Goal: Transaction & Acquisition: Purchase product/service

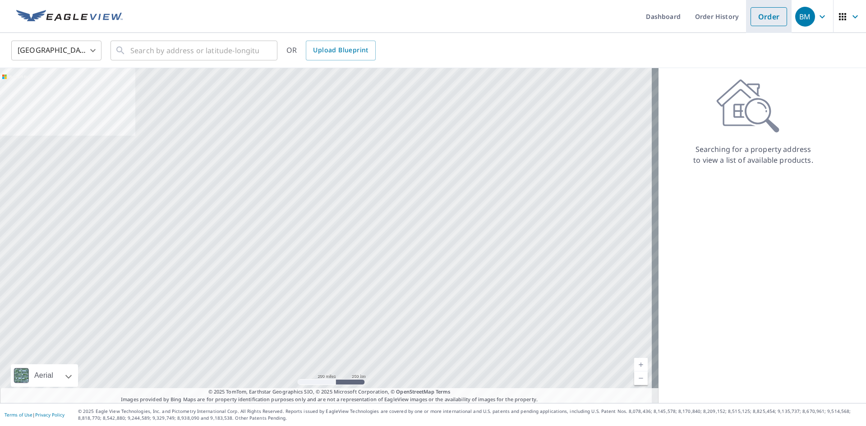
click at [762, 16] on link "Order" at bounding box center [769, 16] width 37 height 19
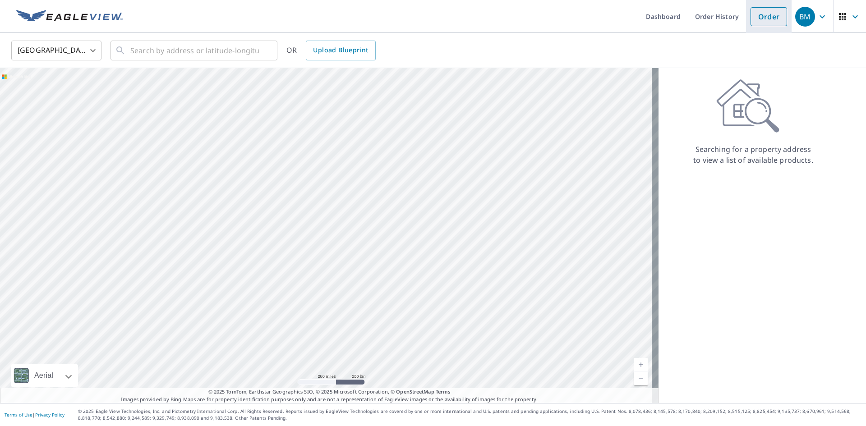
click at [751, 18] on link "Order" at bounding box center [769, 16] width 37 height 19
click at [698, 19] on link "Order History" at bounding box center [717, 16] width 58 height 33
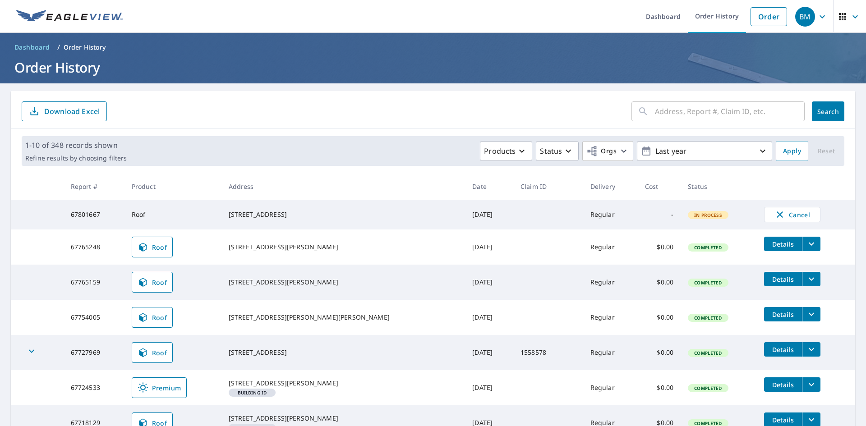
click at [737, 112] on input "text" at bounding box center [730, 111] width 150 height 25
click at [112, 13] on img at bounding box center [69, 17] width 106 height 14
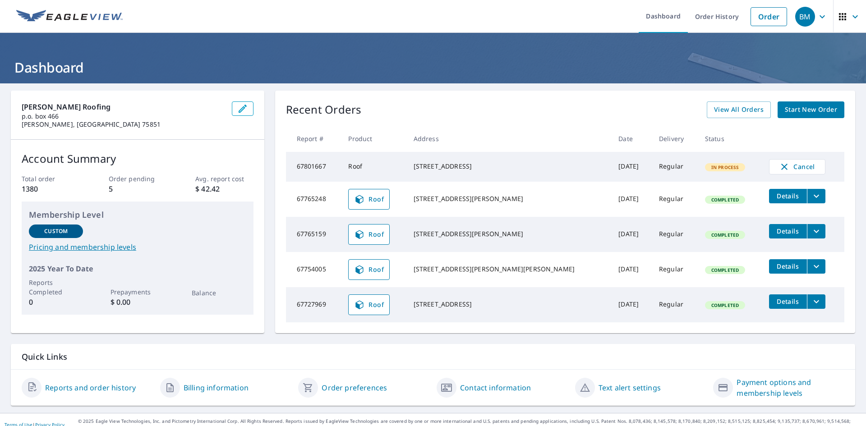
click at [75, 11] on img at bounding box center [69, 17] width 106 height 14
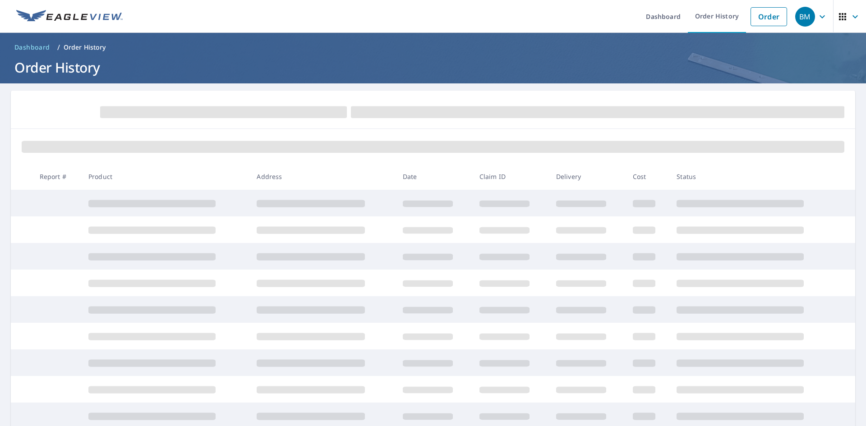
drag, startPoint x: 281, startPoint y: 201, endPoint x: 254, endPoint y: 185, distance: 32.0
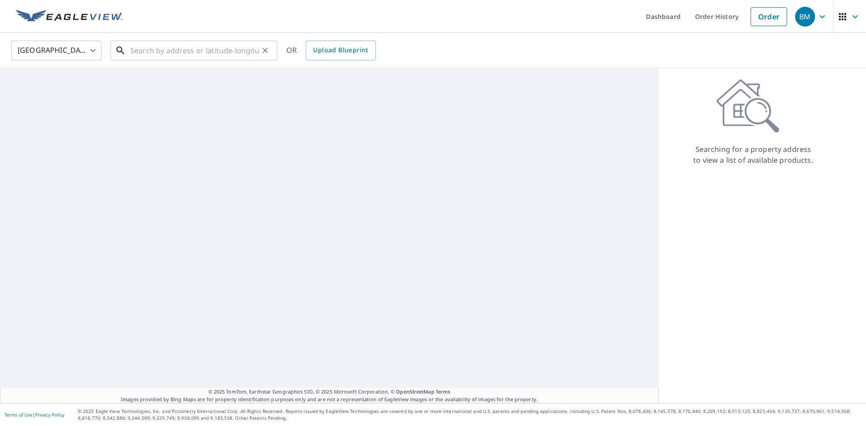
click at [209, 45] on input "text" at bounding box center [194, 50] width 129 height 25
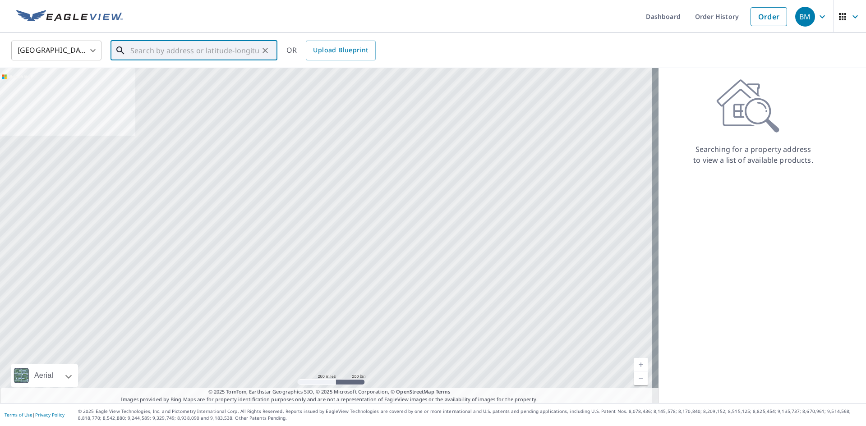
click at [222, 51] on input "text" at bounding box center [194, 50] width 129 height 25
click at [178, 53] on input "text" at bounding box center [194, 50] width 129 height 25
paste input "[STREET_ADDRESS][PERSON_NAME]"
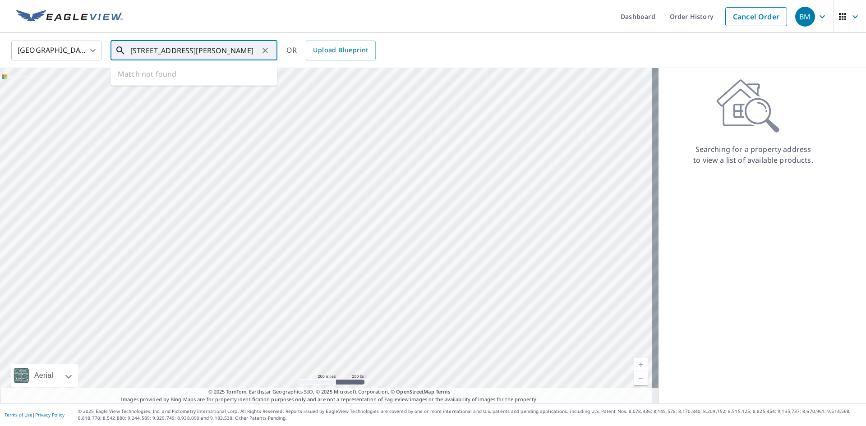
scroll to position [0, 13]
type input "[STREET_ADDRESS][PERSON_NAME]"
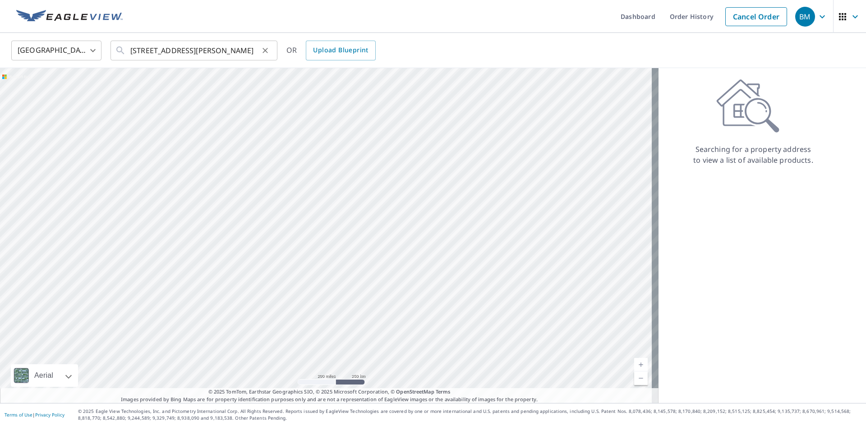
scroll to position [0, 0]
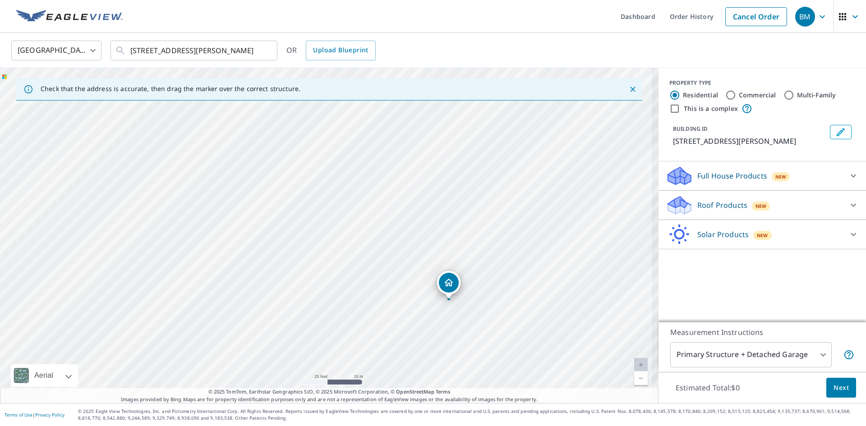
drag, startPoint x: 407, startPoint y: 229, endPoint x: 315, endPoint y: 175, distance: 106.8
click at [315, 173] on div "[STREET_ADDRESS][PERSON_NAME]" at bounding box center [329, 235] width 659 height 335
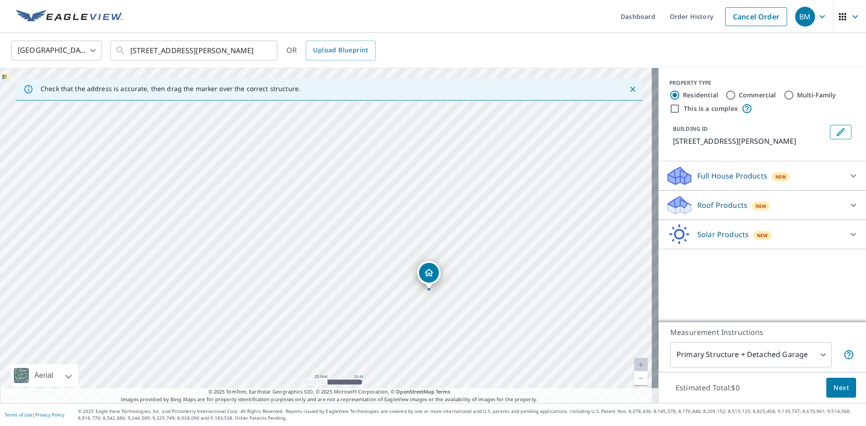
drag, startPoint x: 448, startPoint y: 242, endPoint x: 430, endPoint y: 233, distance: 20.8
click at [430, 233] on div "[STREET_ADDRESS][PERSON_NAME]" at bounding box center [329, 235] width 659 height 335
drag, startPoint x: 440, startPoint y: 238, endPoint x: 436, endPoint y: 230, distance: 9.3
click at [436, 230] on div "[STREET_ADDRESS][PERSON_NAME]" at bounding box center [329, 235] width 659 height 335
drag, startPoint x: 429, startPoint y: 235, endPoint x: 439, endPoint y: 242, distance: 13.0
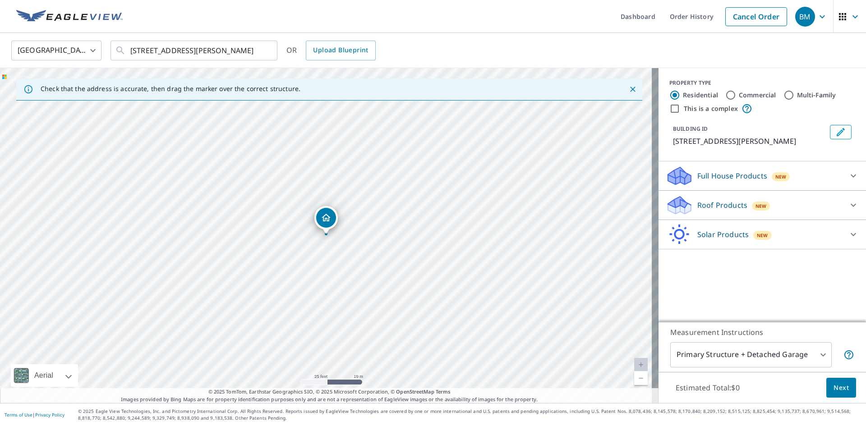
click at [398, 256] on div "[STREET_ADDRESS][PERSON_NAME]" at bounding box center [329, 235] width 659 height 335
click at [320, 252] on div "[STREET_ADDRESS][PERSON_NAME]" at bounding box center [329, 235] width 659 height 335
drag, startPoint x: 329, startPoint y: 214, endPoint x: 333, endPoint y: 209, distance: 5.9
click at [813, 214] on div "Roof Products New" at bounding box center [754, 205] width 177 height 21
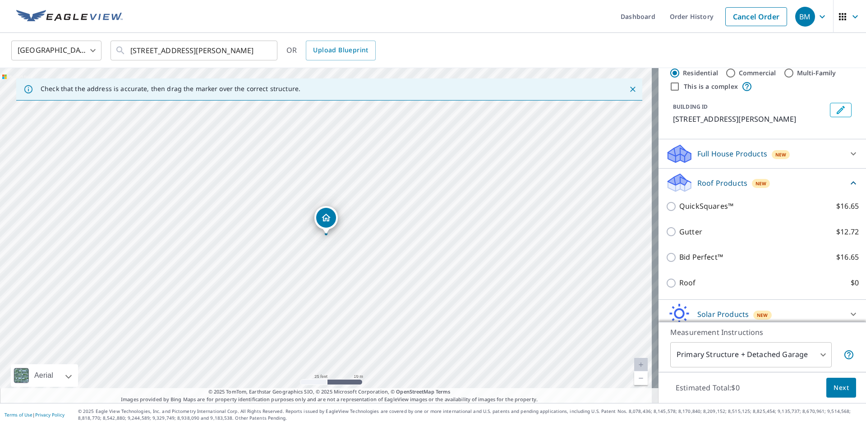
scroll to position [40, 0]
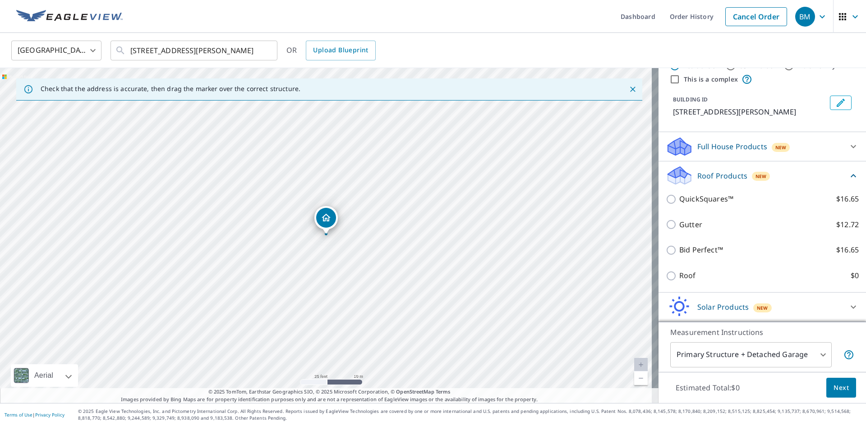
click at [740, 306] on p "Solar Products" at bounding box center [723, 307] width 51 height 11
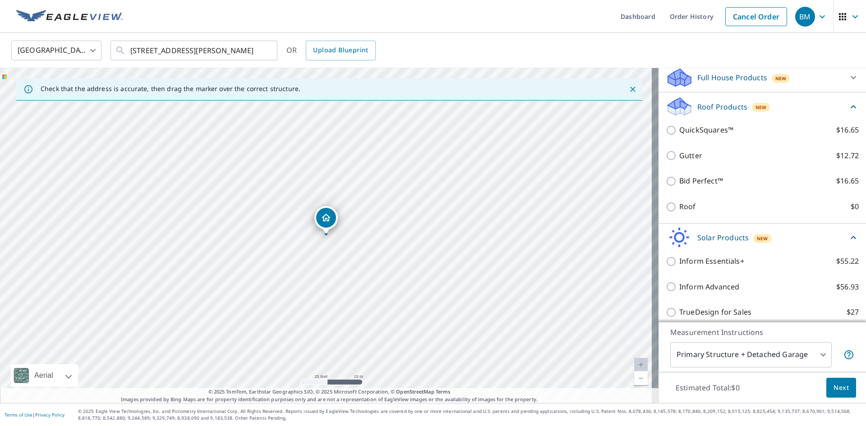
scroll to position [52, 0]
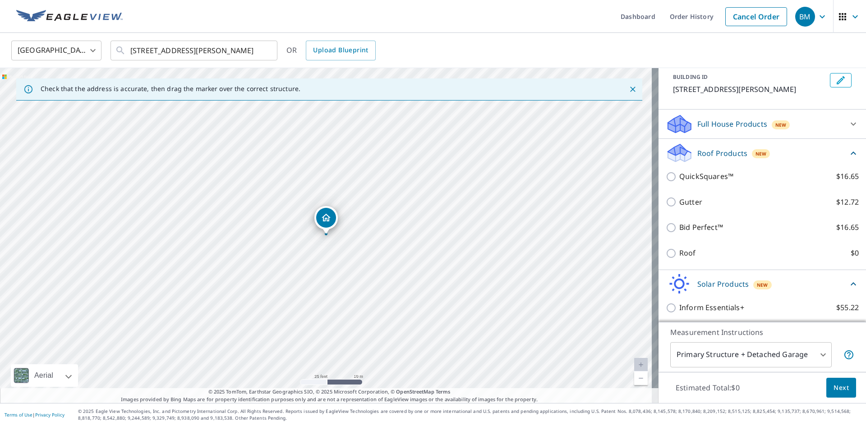
click at [717, 129] on p "Full House Products" at bounding box center [733, 124] width 70 height 11
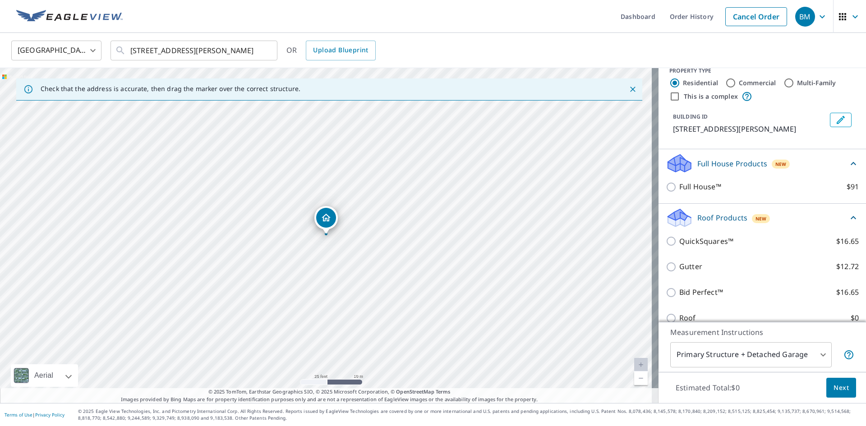
scroll to position [7, 0]
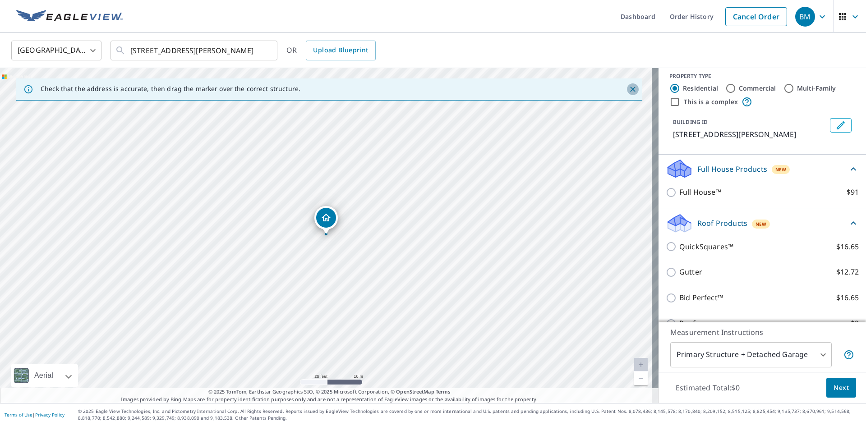
click at [629, 85] on icon "Close" at bounding box center [633, 89] width 9 height 9
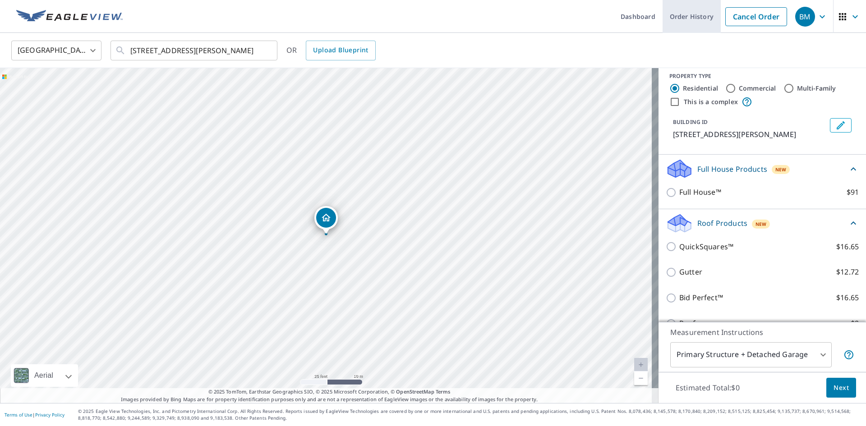
click at [735, 18] on link "Cancel Order" at bounding box center [757, 16] width 62 height 19
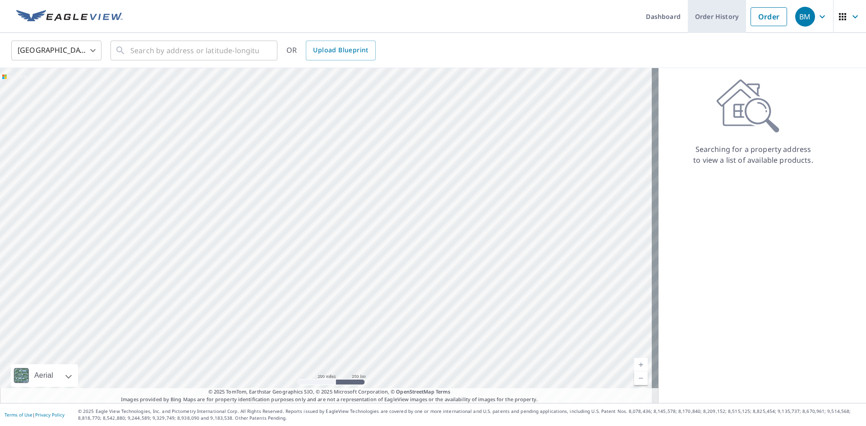
click at [697, 22] on link "Order History" at bounding box center [717, 16] width 58 height 33
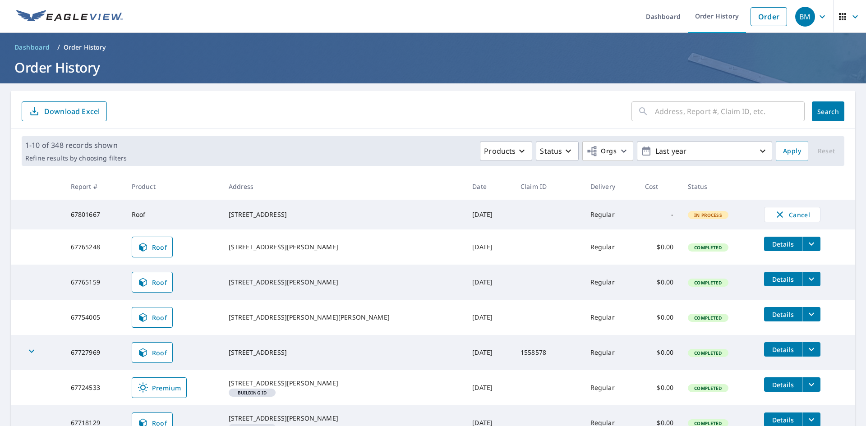
drag, startPoint x: 388, startPoint y: 129, endPoint x: 384, endPoint y: 126, distance: 4.6
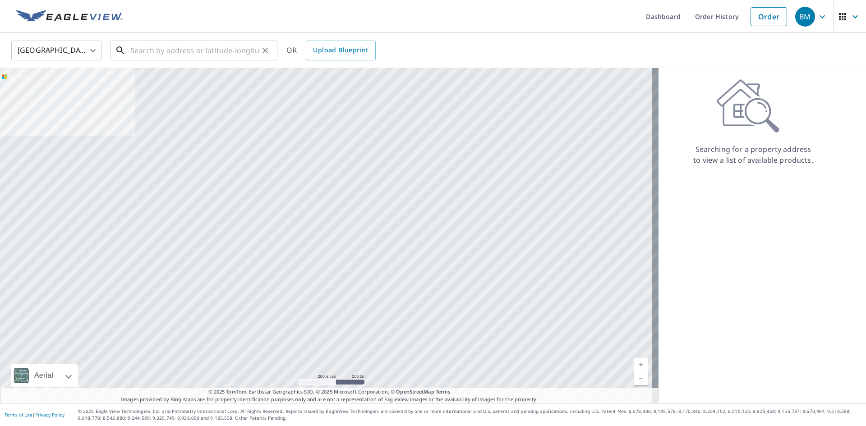
click at [240, 54] on input "text" at bounding box center [194, 50] width 129 height 25
click at [171, 55] on input "text" at bounding box center [194, 50] width 129 height 25
paste input "[STREET_ADDRESS][PERSON_NAME]"
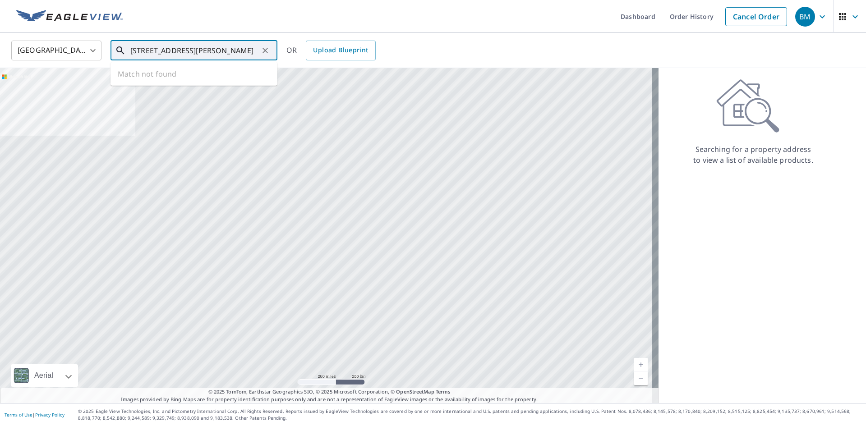
scroll to position [0, 15]
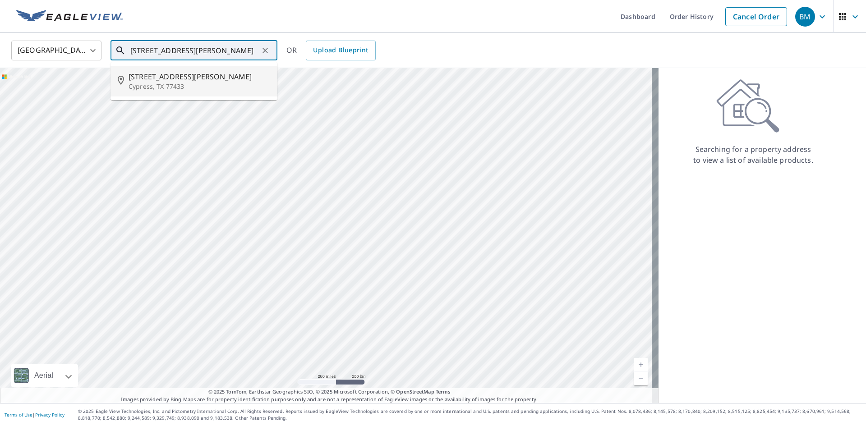
click at [190, 81] on span "[STREET_ADDRESS][PERSON_NAME]" at bounding box center [200, 76] width 142 height 11
type input "[STREET_ADDRESS][PERSON_NAME]"
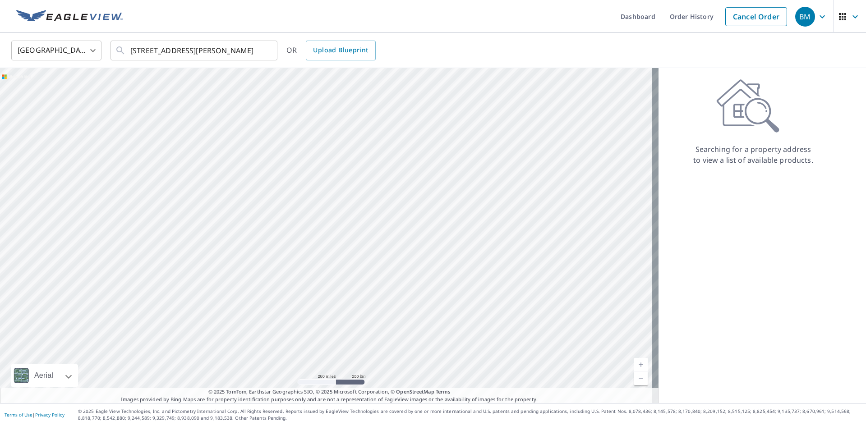
scroll to position [0, 0]
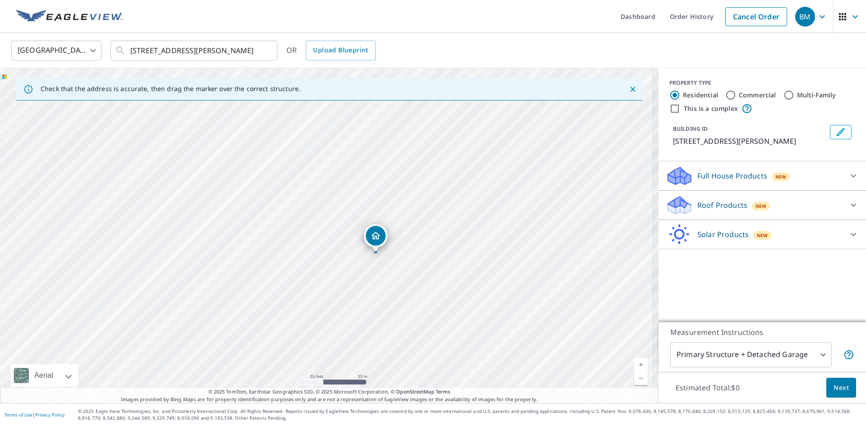
drag, startPoint x: 294, startPoint y: 213, endPoint x: 402, endPoint y: 209, distance: 108.4
click at [402, 209] on div "[STREET_ADDRESS][PERSON_NAME]" at bounding box center [329, 235] width 659 height 335
drag, startPoint x: 388, startPoint y: 226, endPoint x: 386, endPoint y: 235, distance: 9.7
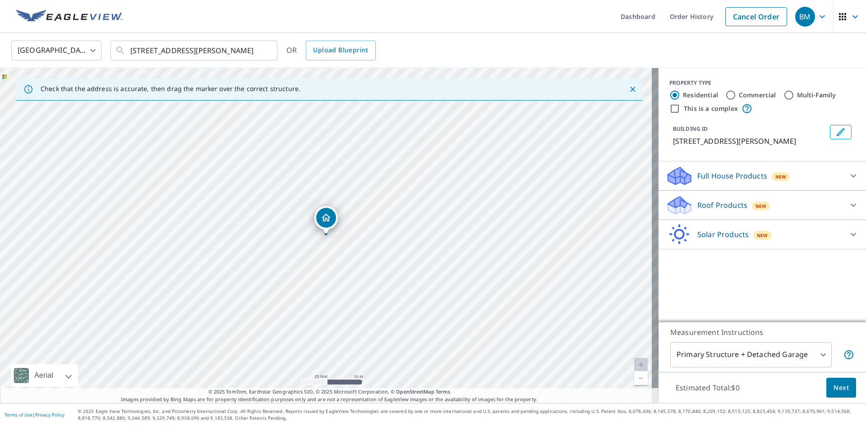
click at [740, 175] on p "Full House Products" at bounding box center [733, 176] width 70 height 11
click at [692, 236] on div "Roof Products New" at bounding box center [754, 230] width 177 height 21
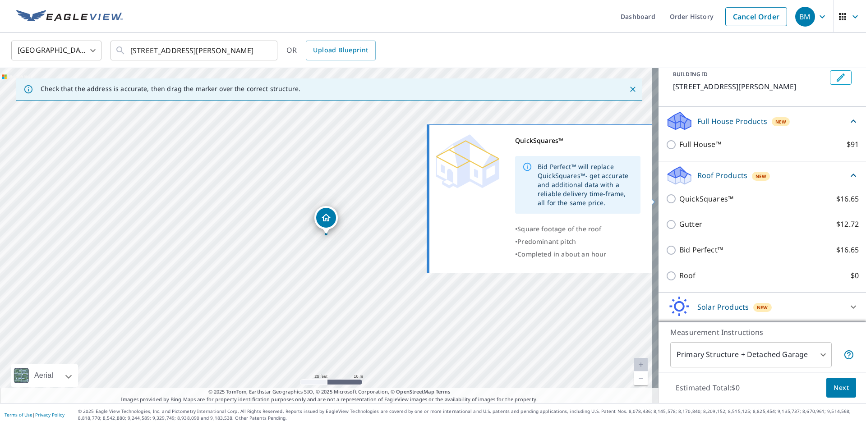
scroll to position [65, 0]
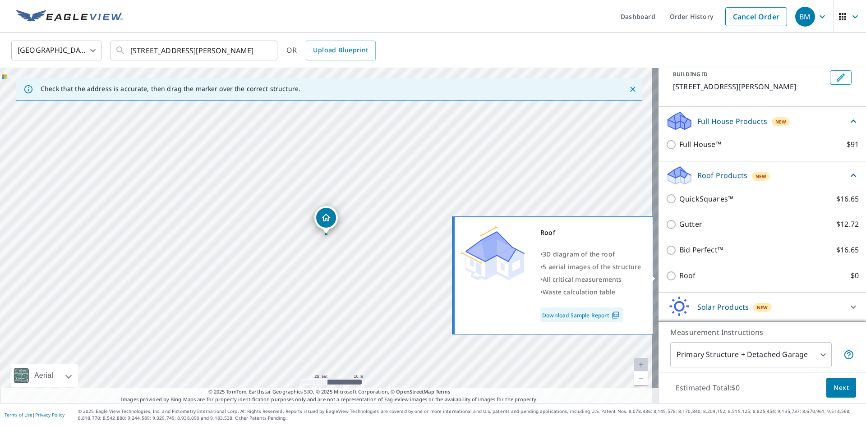
click at [666, 276] on input "Roof $0" at bounding box center [673, 276] width 14 height 11
checkbox input "true"
type input "3"
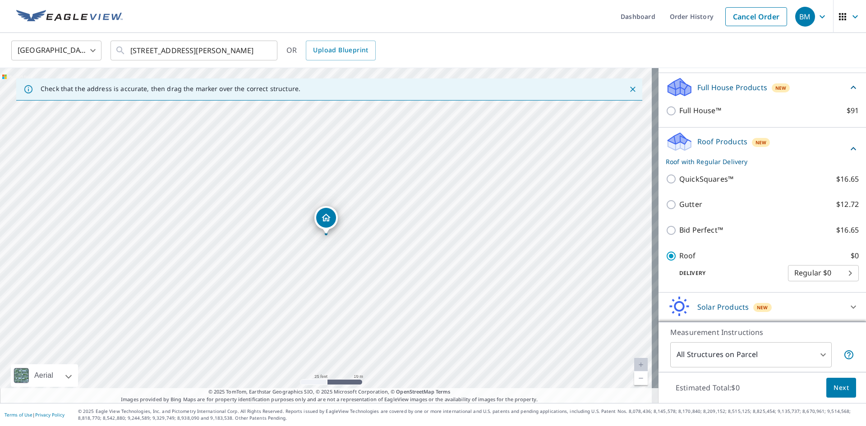
scroll to position [41, 0]
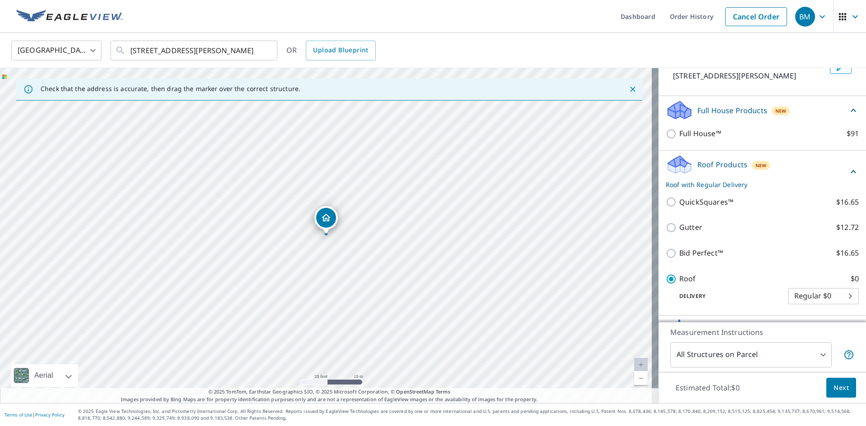
click at [846, 388] on button "Next" at bounding box center [842, 388] width 30 height 20
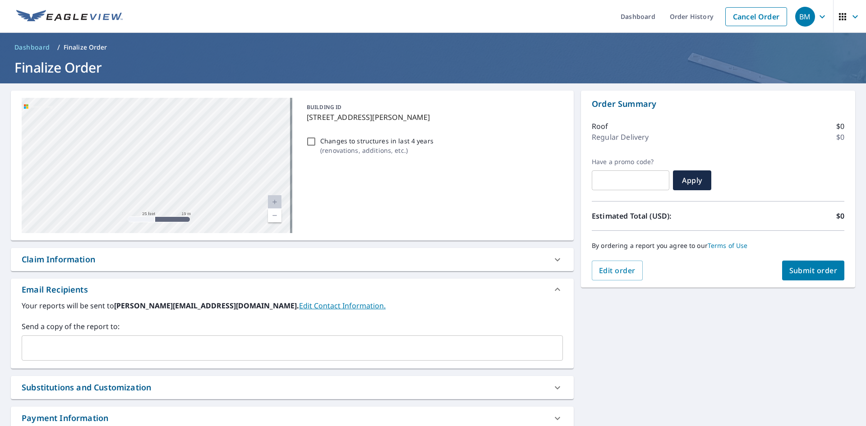
drag, startPoint x: 144, startPoint y: 161, endPoint x: -65, endPoint y: 142, distance: 210.2
click at [0, 142] on html "BM BM Dashboard Order History Cancel Order BM Dashboard / Finalize Order Finali…" at bounding box center [433, 213] width 866 height 426
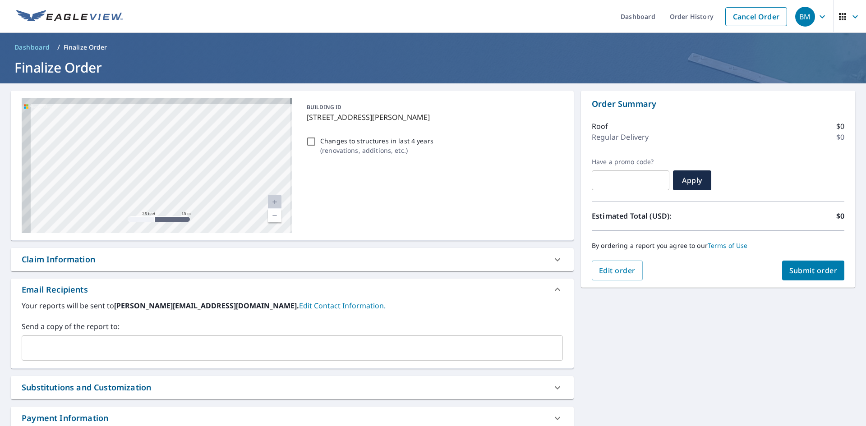
drag, startPoint x: 210, startPoint y: 129, endPoint x: 104, endPoint y: 138, distance: 106.5
click at [111, 138] on div "[STREET_ADDRESS][PERSON_NAME]" at bounding box center [157, 165] width 271 height 135
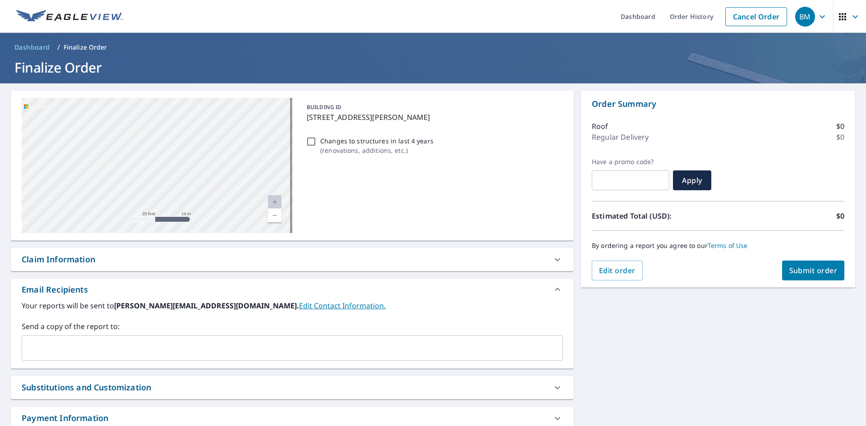
drag, startPoint x: 190, startPoint y: 145, endPoint x: 53, endPoint y: 140, distance: 136.8
click at [53, 140] on div "[STREET_ADDRESS][PERSON_NAME]" at bounding box center [157, 165] width 271 height 135
drag, startPoint x: 133, startPoint y: 140, endPoint x: 51, endPoint y: 152, distance: 82.6
click at [51, 152] on div "[STREET_ADDRESS][PERSON_NAME]" at bounding box center [157, 165] width 271 height 135
drag, startPoint x: 174, startPoint y: 143, endPoint x: 66, endPoint y: 144, distance: 107.8
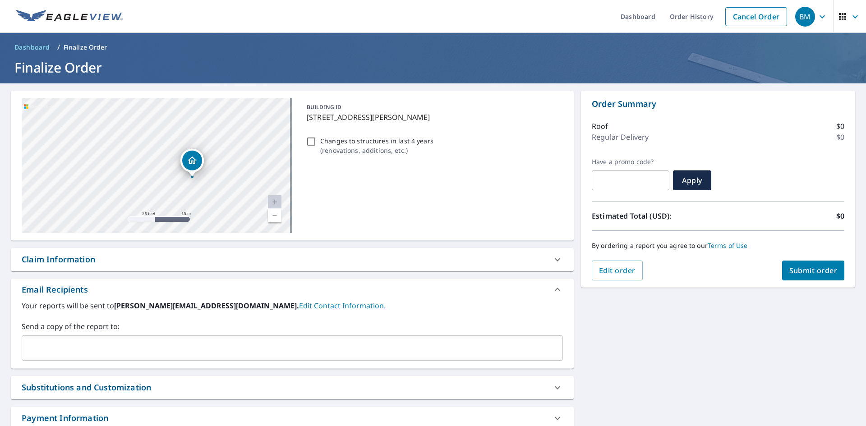
click at [66, 144] on div "[STREET_ADDRESS][PERSON_NAME]" at bounding box center [157, 165] width 271 height 135
click at [195, 159] on icon "Dropped pin, building 1, Residential property, 27223 Camden Glen Ln Cypress, TX…" at bounding box center [192, 161] width 9 height 8
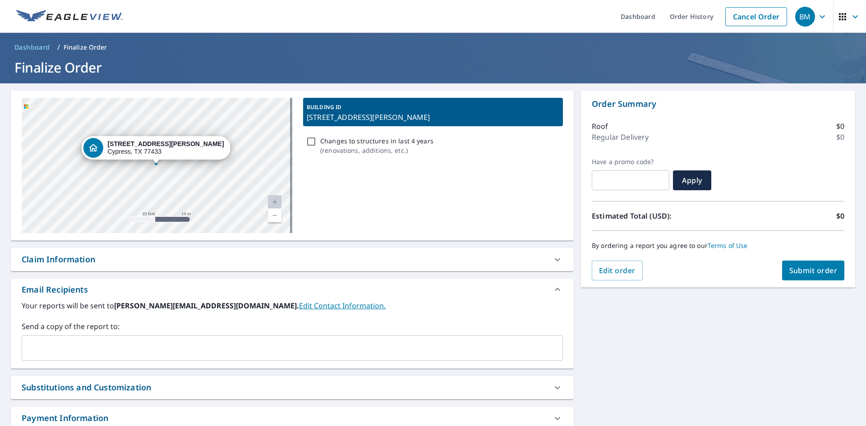
click at [274, 202] on link "Current Level 20, Zoom In Disabled" at bounding box center [275, 202] width 14 height 14
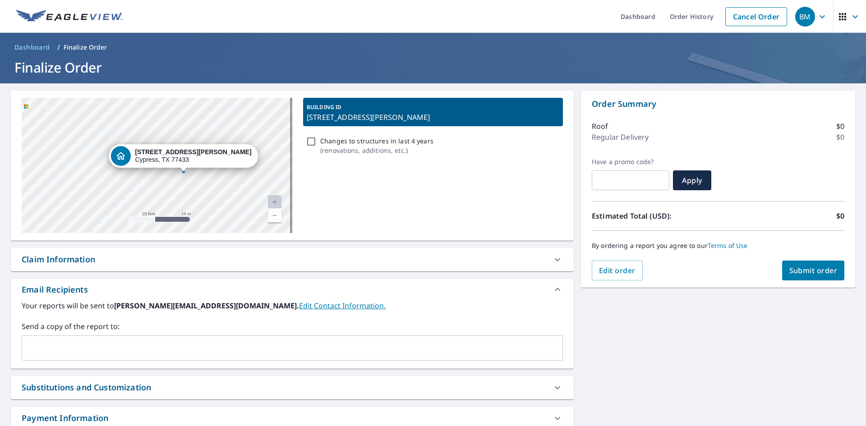
drag, startPoint x: 136, startPoint y: 131, endPoint x: 153, endPoint y: 159, distance: 32.0
click at [130, 159] on div "Dropped pin, building 1, Residential property, 27223 Camden Glen Ln Cypress, TX…" at bounding box center [121, 156] width 20 height 20
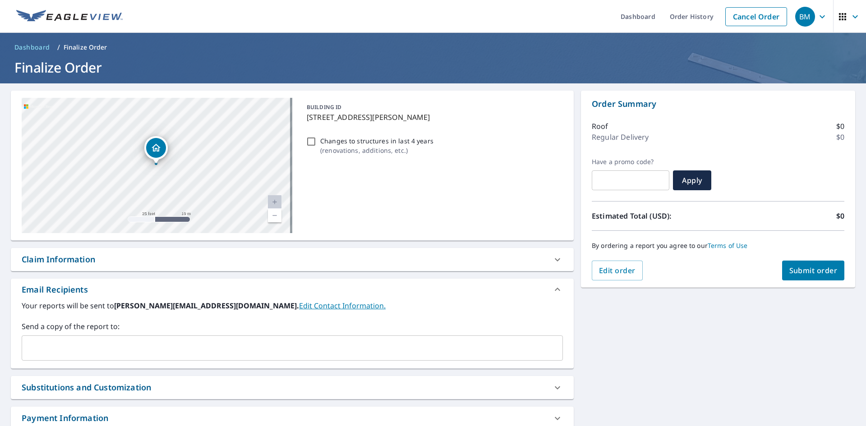
click at [816, 269] on span "Submit order" at bounding box center [814, 271] width 48 height 10
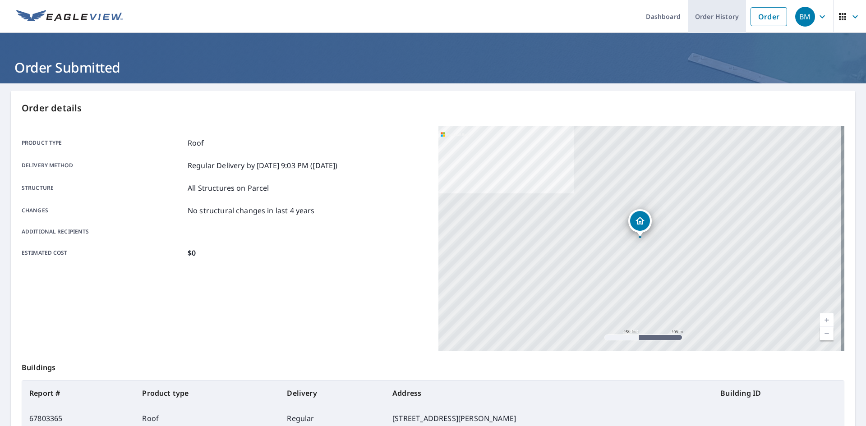
click at [717, 14] on link "Order History" at bounding box center [717, 16] width 58 height 33
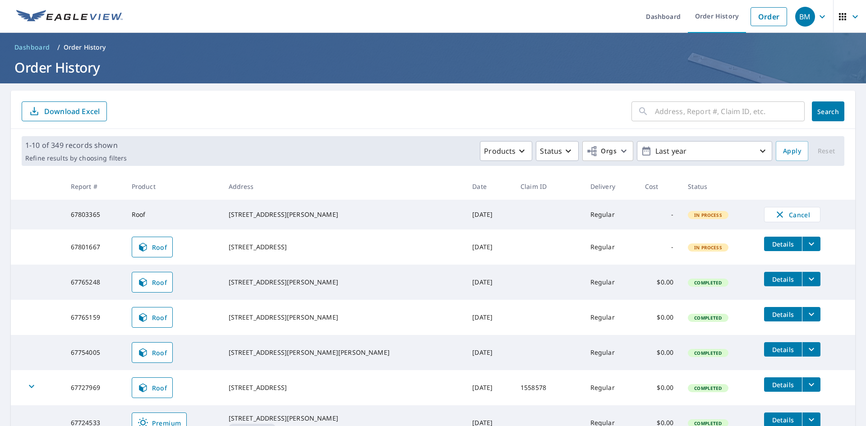
click at [770, 249] on span "Details" at bounding box center [783, 244] width 27 height 9
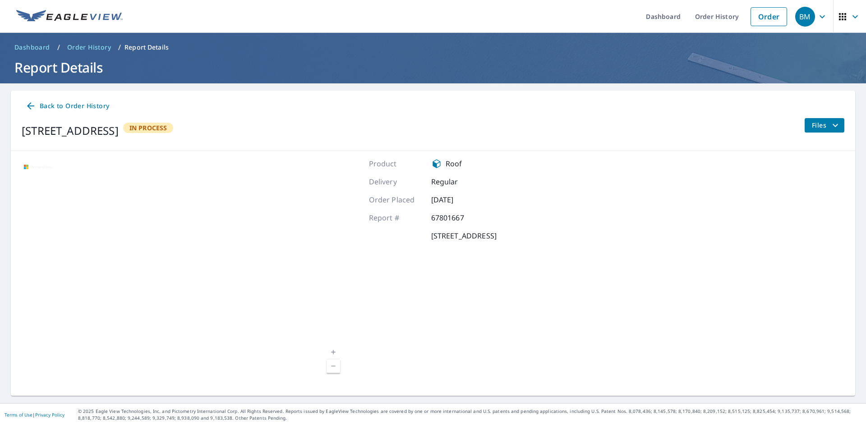
click at [805, 128] on button "Files" at bounding box center [825, 125] width 40 height 14
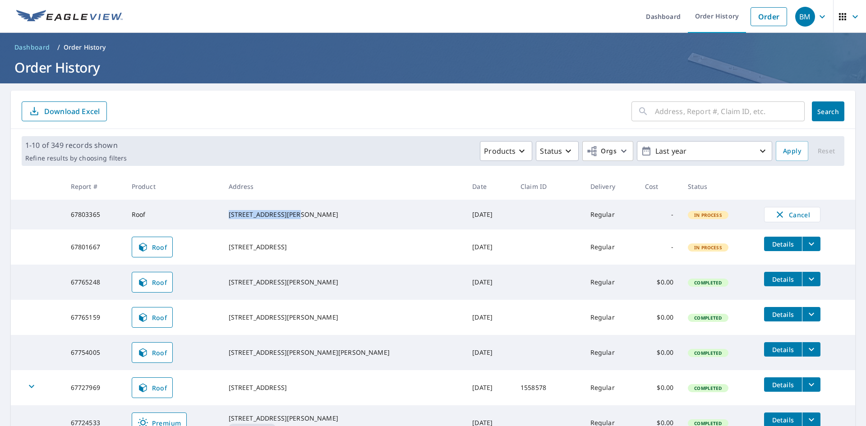
drag, startPoint x: 256, startPoint y: 213, endPoint x: 326, endPoint y: 212, distance: 69.5
click at [326, 212] on div "[STREET_ADDRESS][PERSON_NAME]" at bounding box center [344, 214] width 230 height 9
copy div "[STREET_ADDRESS][PERSON_NAME]"
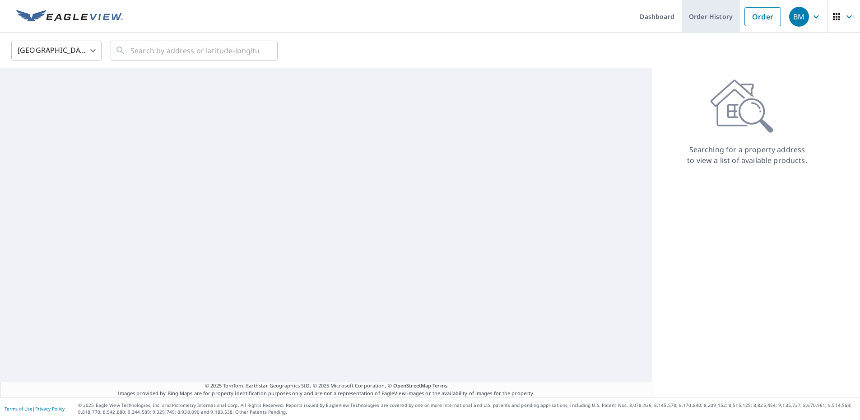
click at [723, 14] on link "Order History" at bounding box center [710, 16] width 58 height 33
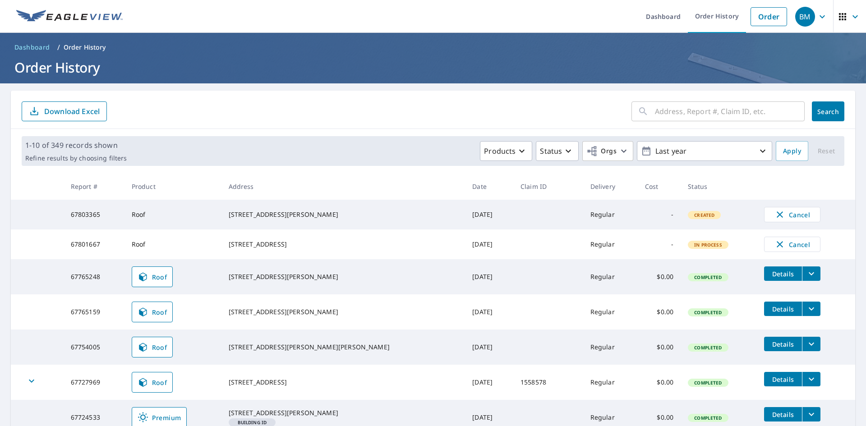
click at [324, 129] on div "​ Search Download Excel" at bounding box center [433, 110] width 845 height 38
